Goal: Task Accomplishment & Management: Manage account settings

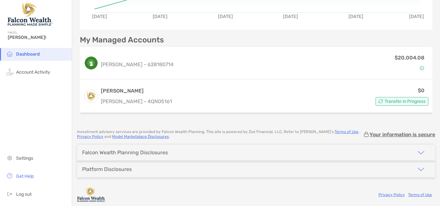
scroll to position [133, 0]
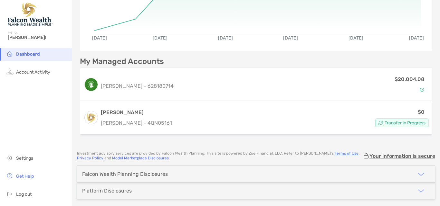
scroll to position [133, 0]
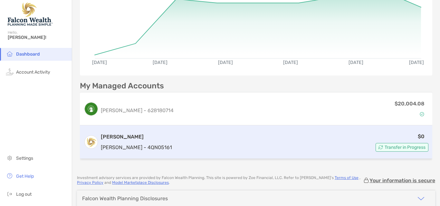
scroll to position [97, 0]
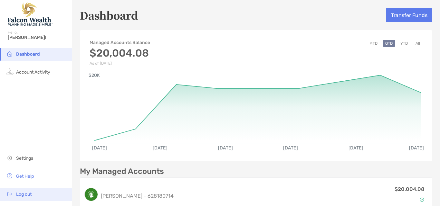
click at [18, 196] on span "Log out" at bounding box center [23, 194] width 15 height 5
click at [9, 196] on img at bounding box center [10, 194] width 8 height 8
